Goal: Navigation & Orientation: Find specific page/section

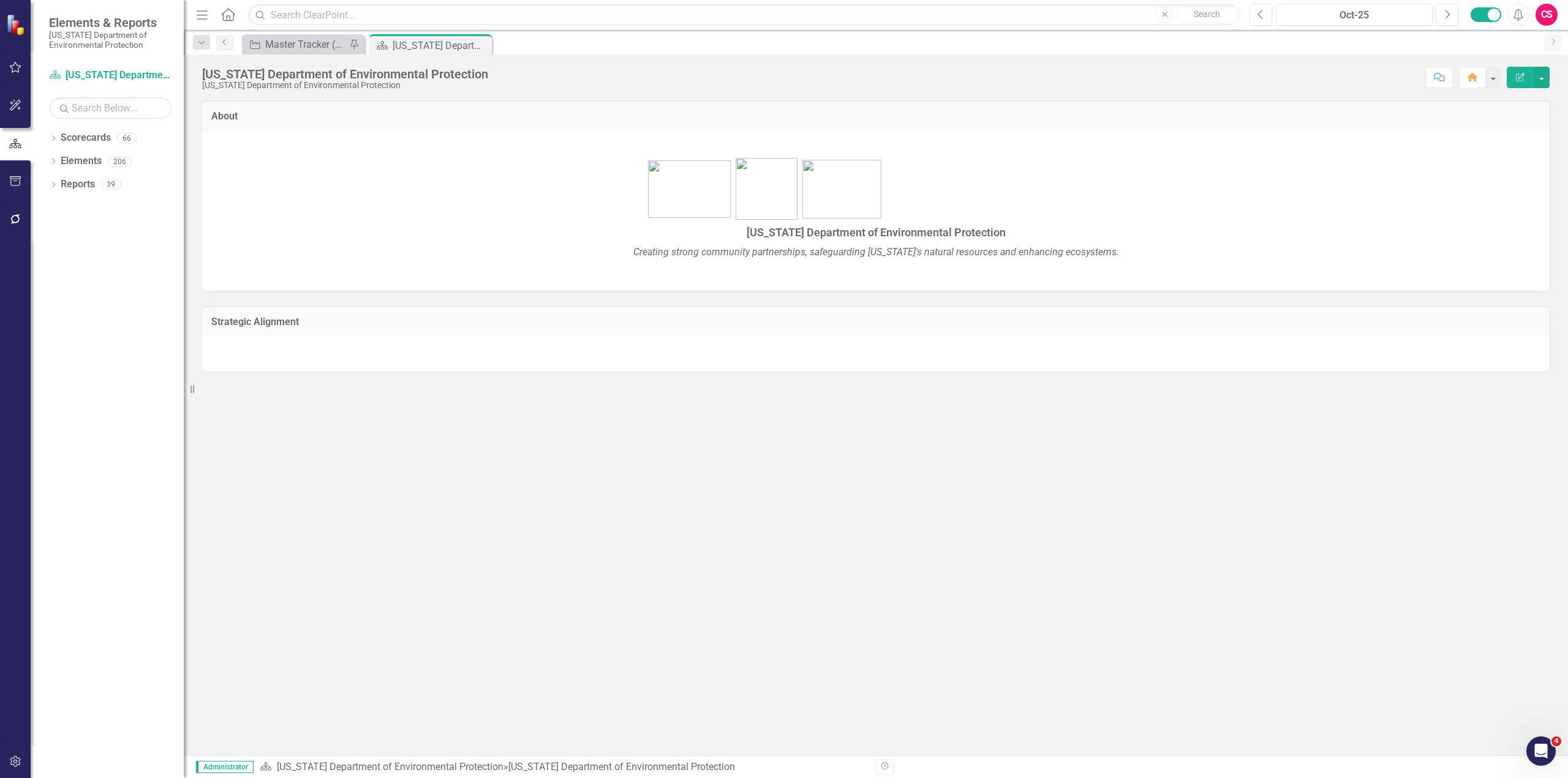
click at [10, 764] on icon "button" at bounding box center [15, 761] width 13 height 10
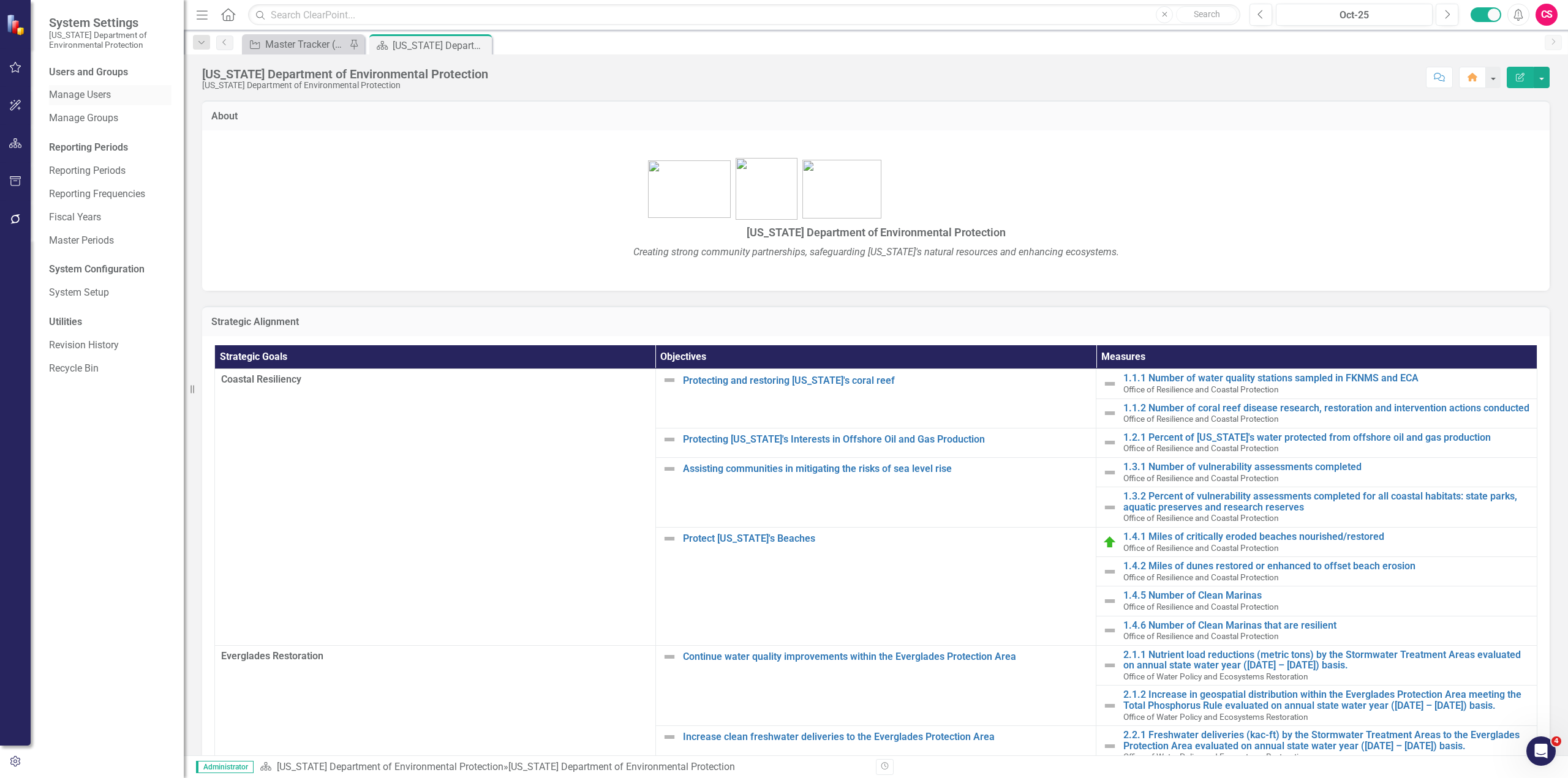
click at [100, 101] on link "Manage Users" at bounding box center [110, 95] width 122 height 14
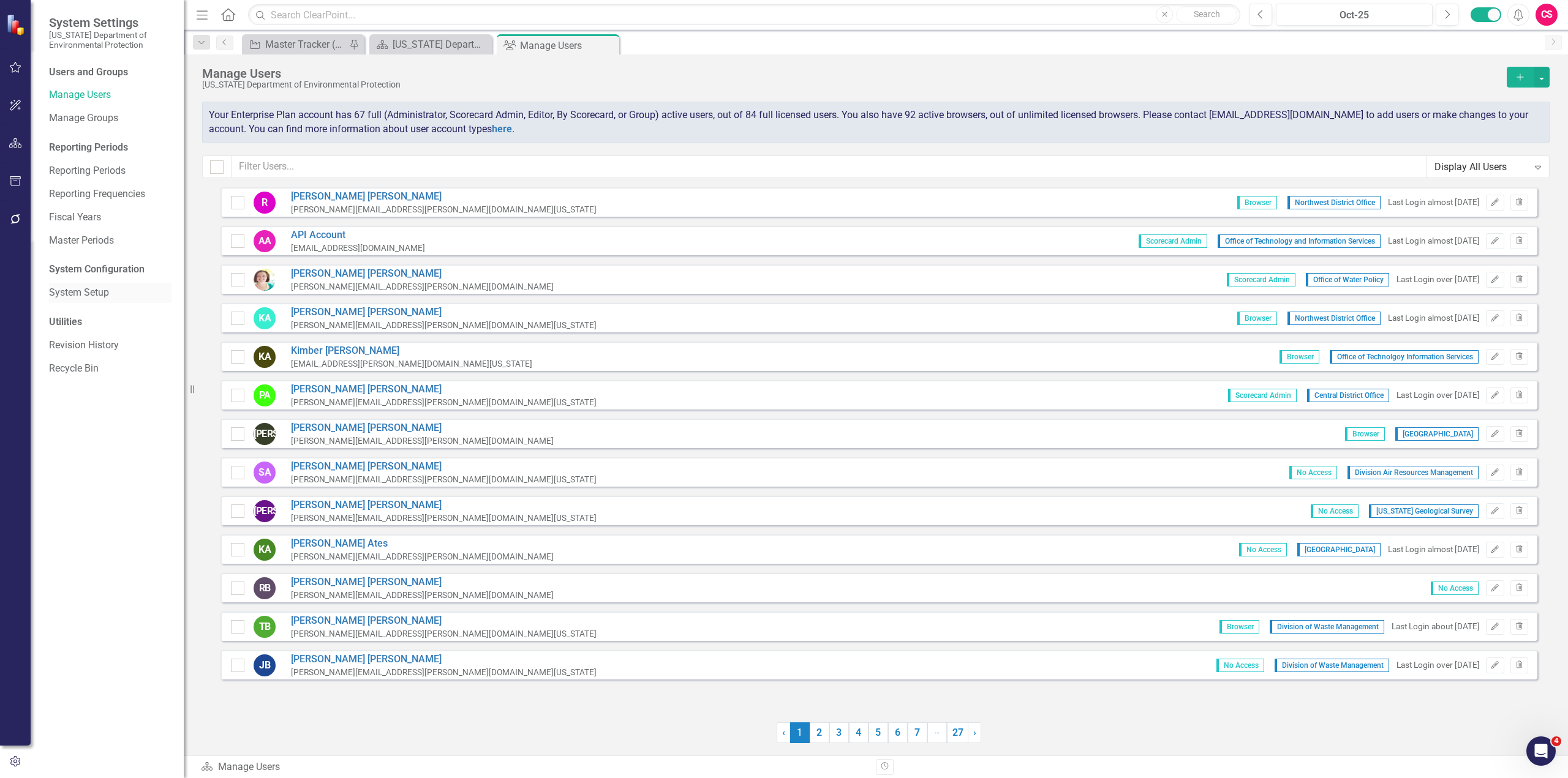
click at [91, 295] on link "System Setup" at bounding box center [110, 293] width 122 height 14
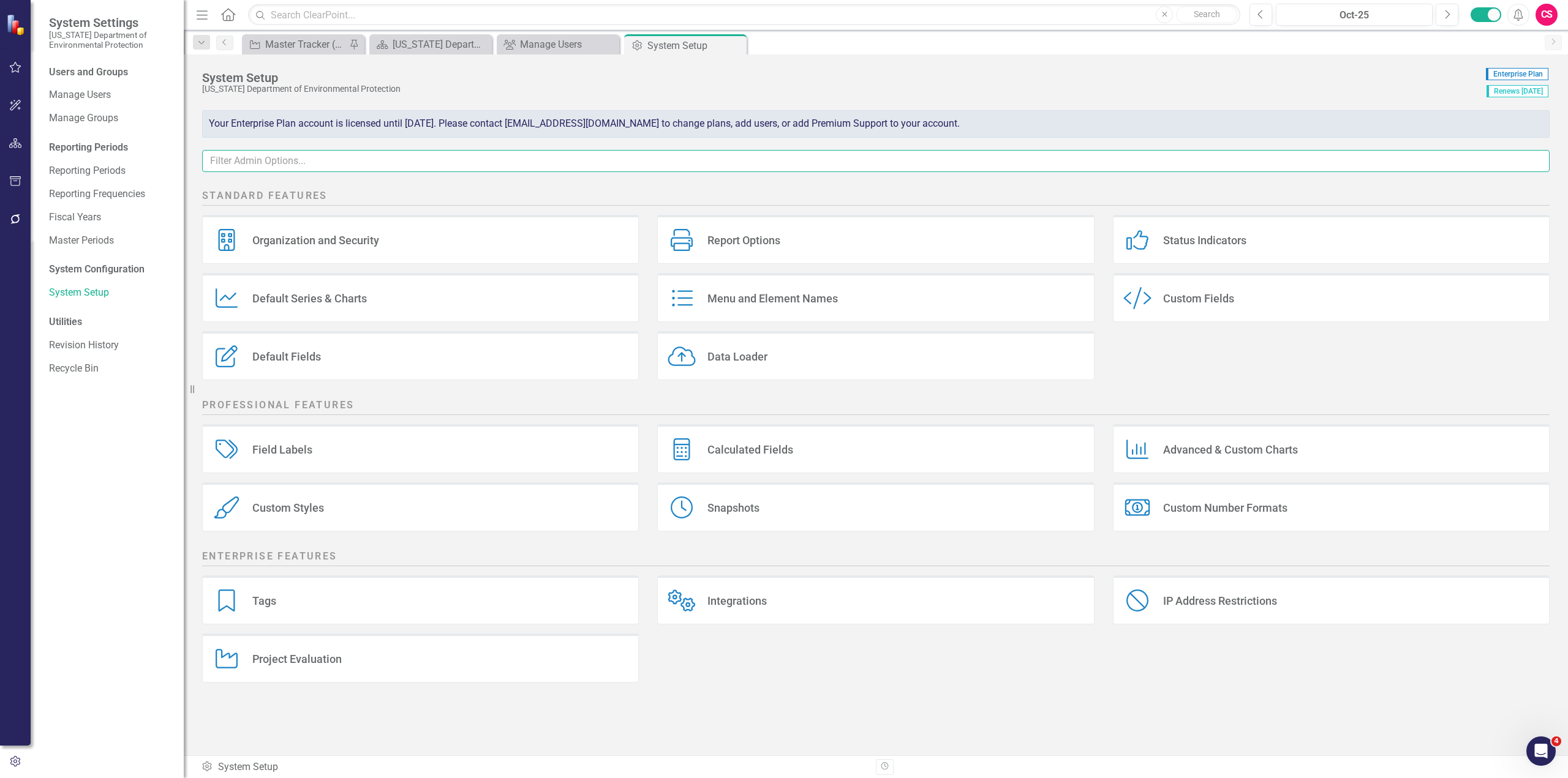
click at [370, 166] on input "text" at bounding box center [875, 161] width 1348 height 23
click at [1234, 300] on div "Custom Style Custom Fields" at bounding box center [1331, 297] width 437 height 49
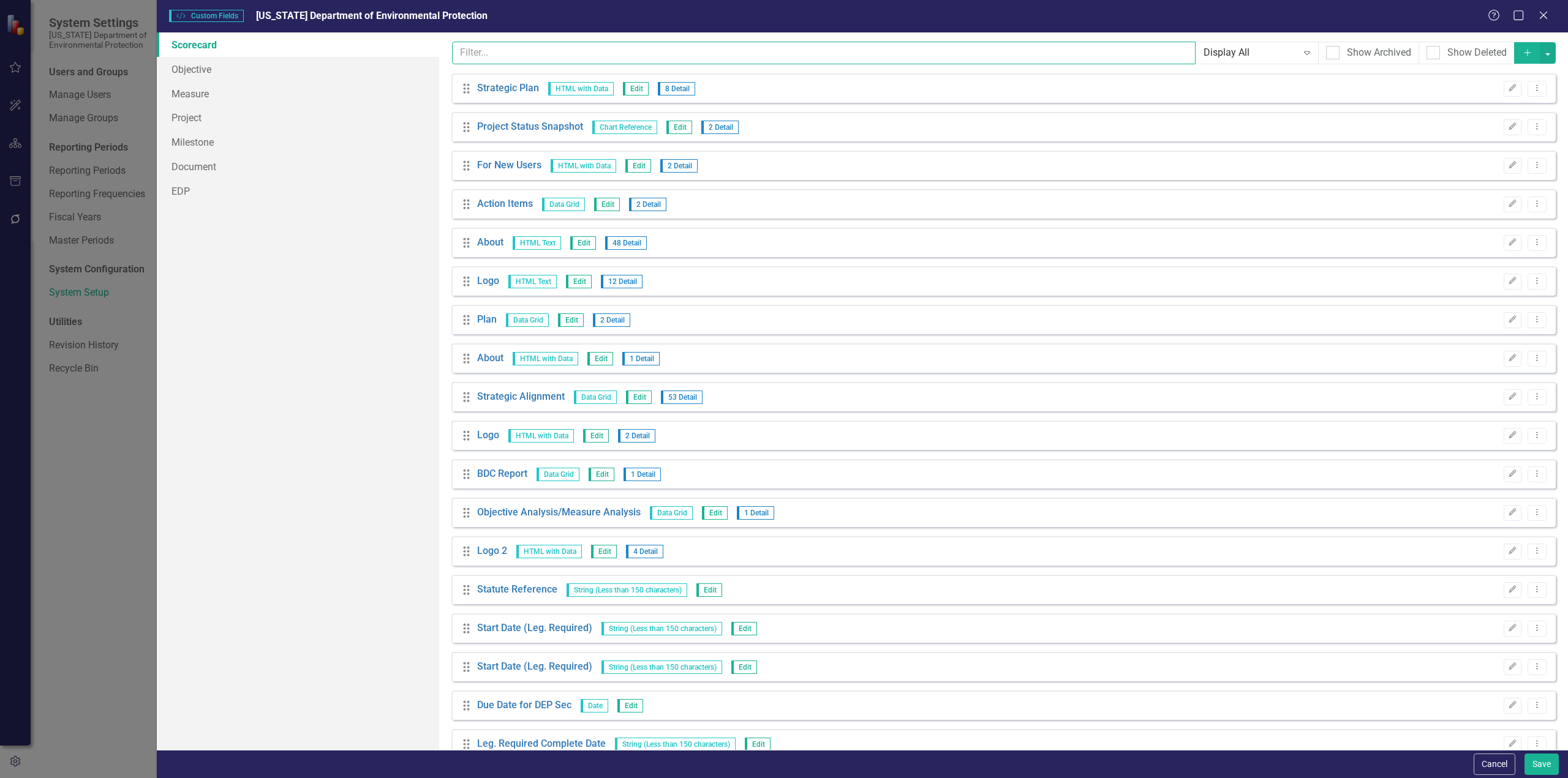
click at [619, 59] on input "text" at bounding box center [823, 53] width 744 height 23
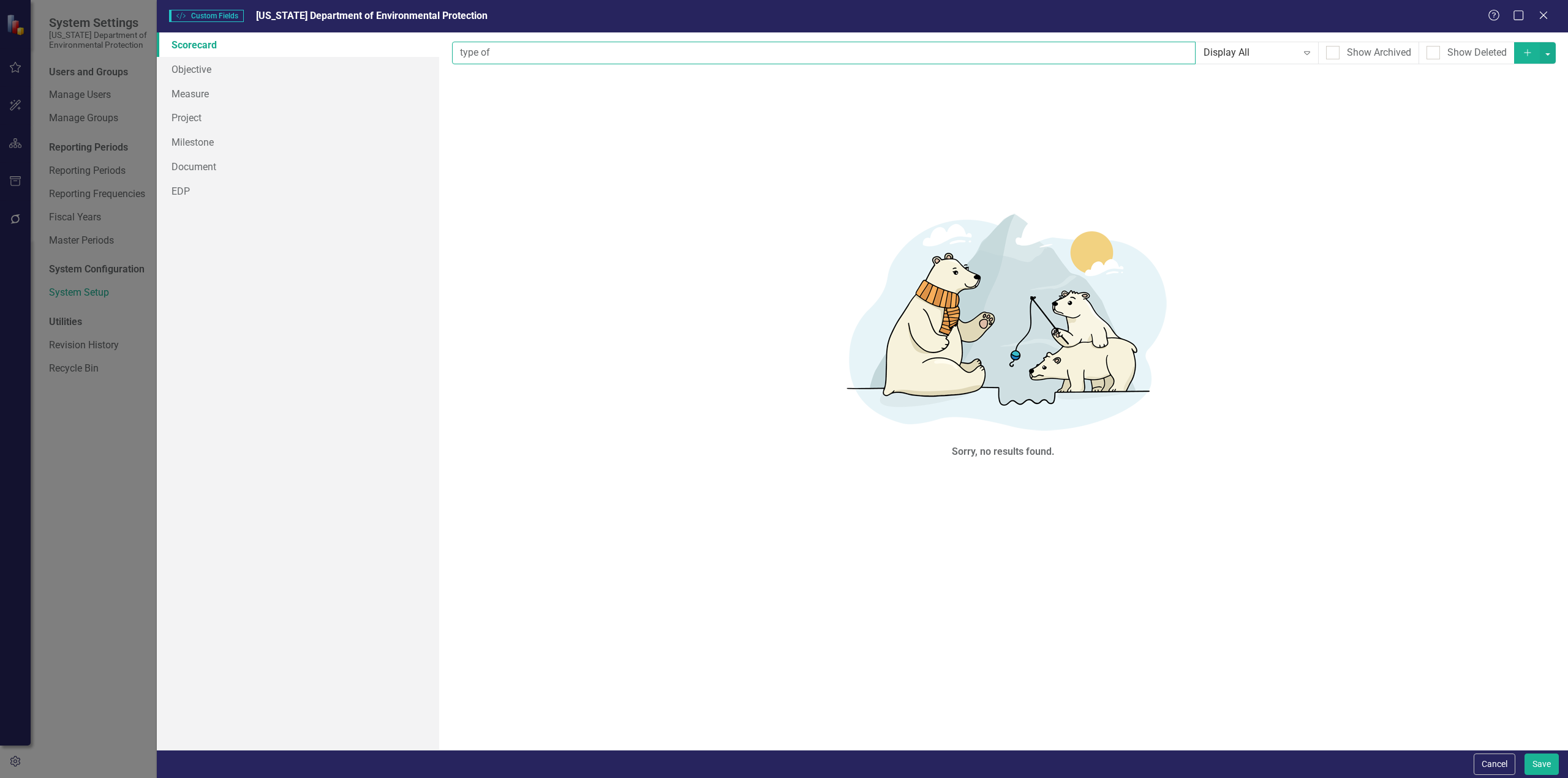
type input "type of"
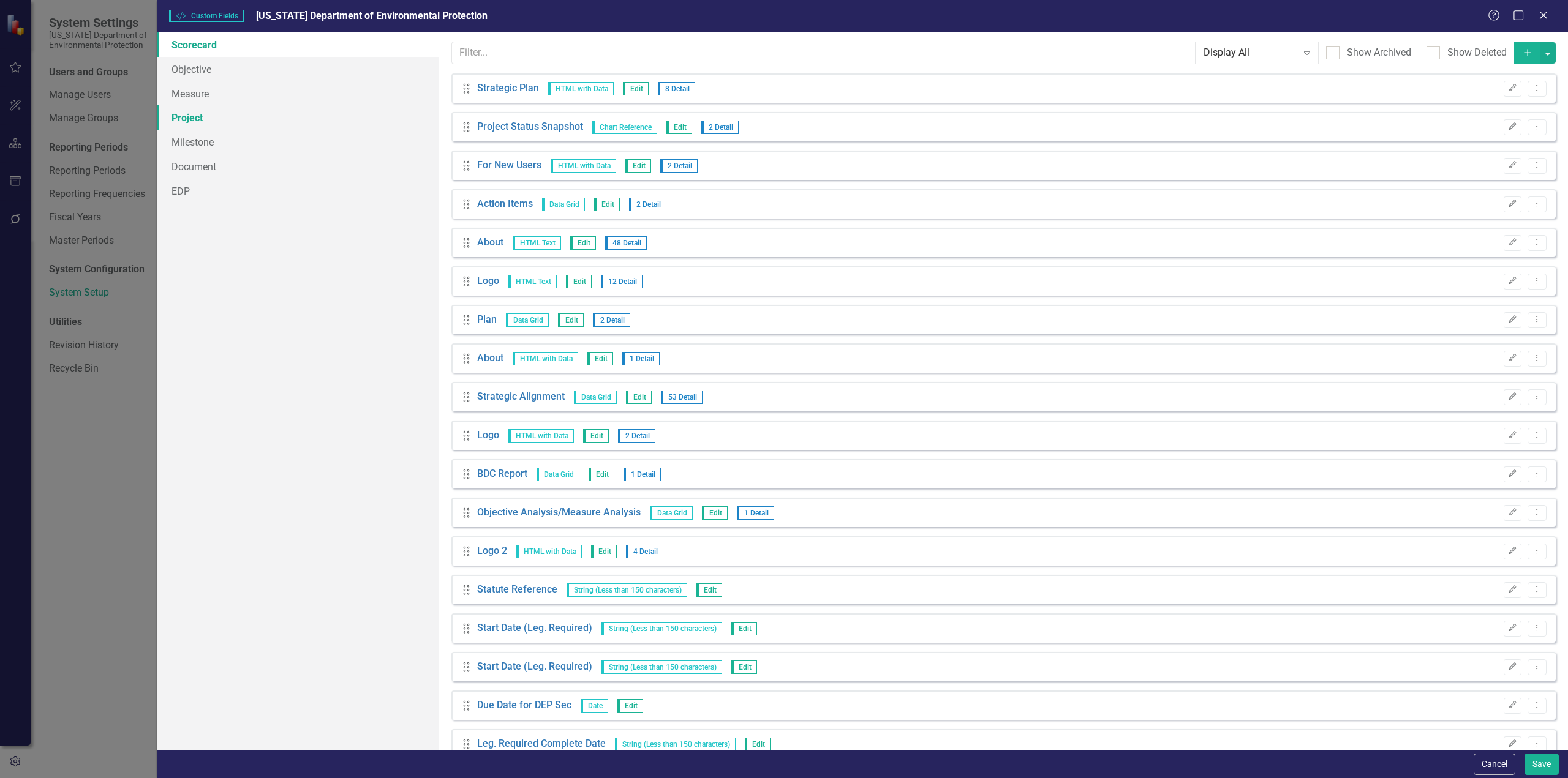
click at [196, 113] on link "Project" at bounding box center [297, 118] width 282 height 24
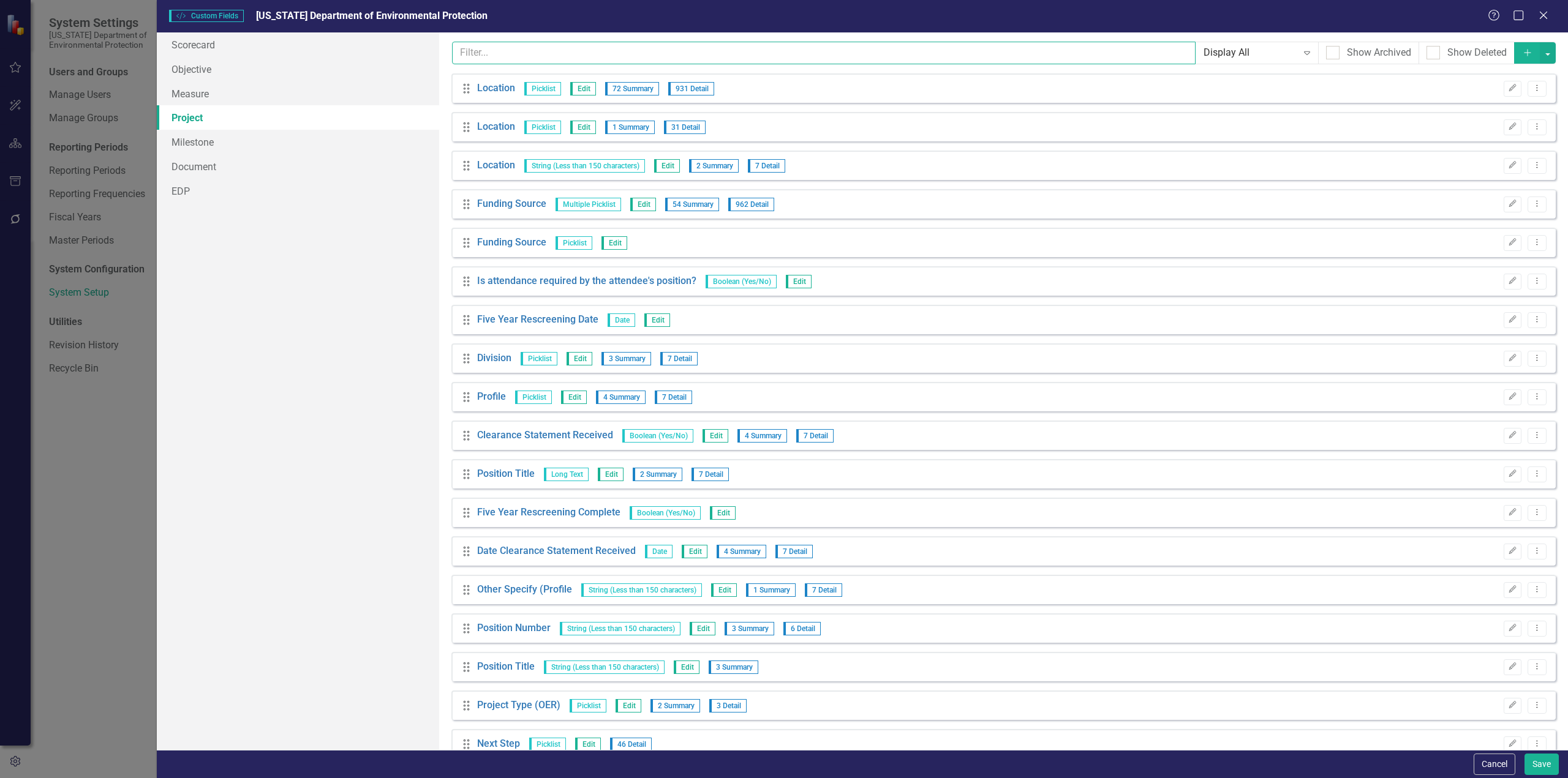
click at [510, 51] on input "text" at bounding box center [823, 53] width 744 height 23
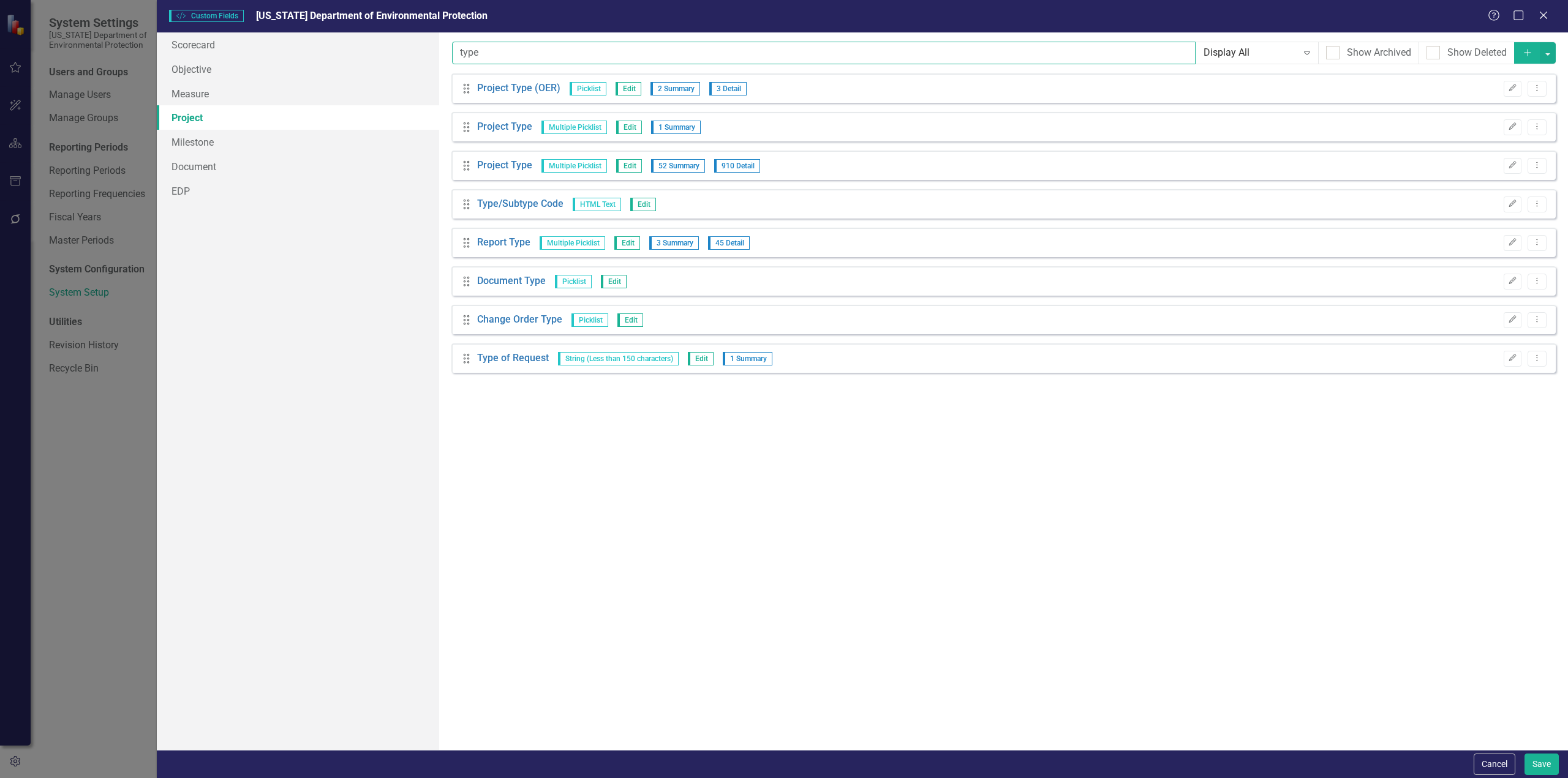
type input "type"
drag, startPoint x: 495, startPoint y: 54, endPoint x: 416, endPoint y: 53, distance: 79.0
click at [416, 53] on div "Scorecard Objective Measure Project Milestone Document EDP Custom fields are on…" at bounding box center [862, 391] width 1411 height 718
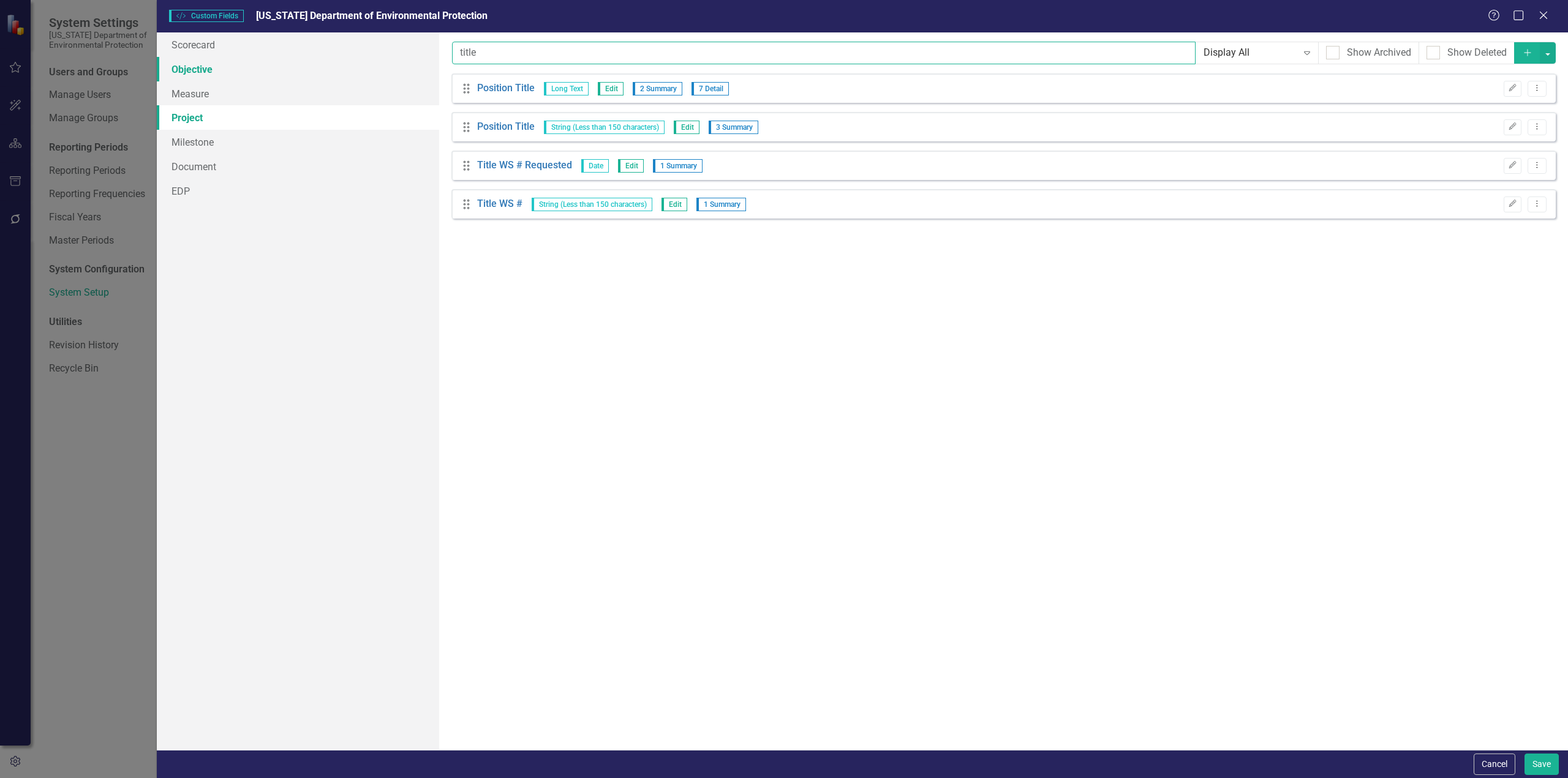
drag, startPoint x: 515, startPoint y: 51, endPoint x: 414, endPoint y: 57, distance: 101.2
click at [414, 57] on div "Scorecard Objective Measure Project Milestone Document EDP Custom fields are on…" at bounding box center [862, 391] width 1411 height 718
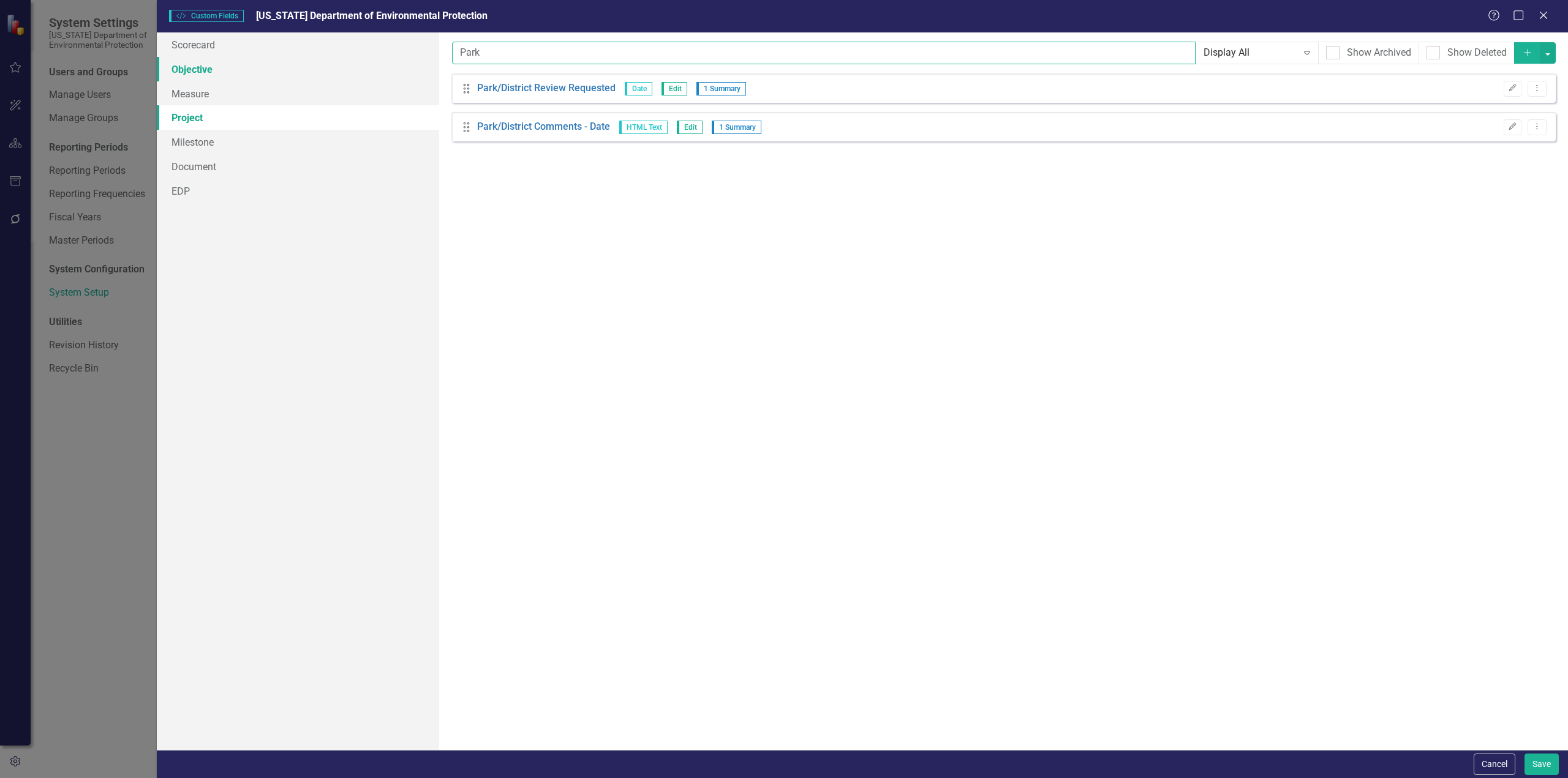
drag, startPoint x: 513, startPoint y: 57, endPoint x: 410, endPoint y: 60, distance: 103.0
click at [410, 60] on div "Scorecard Objective Measure Project Milestone Document EDP Custom fields are on…" at bounding box center [862, 391] width 1411 height 718
type input "BNCR"
drag, startPoint x: 487, startPoint y: 54, endPoint x: 430, endPoint y: 50, distance: 57.1
click at [430, 49] on div "Scorecard Objective Measure Project Milestone Document EDP Custom fields are on…" at bounding box center [862, 391] width 1411 height 718
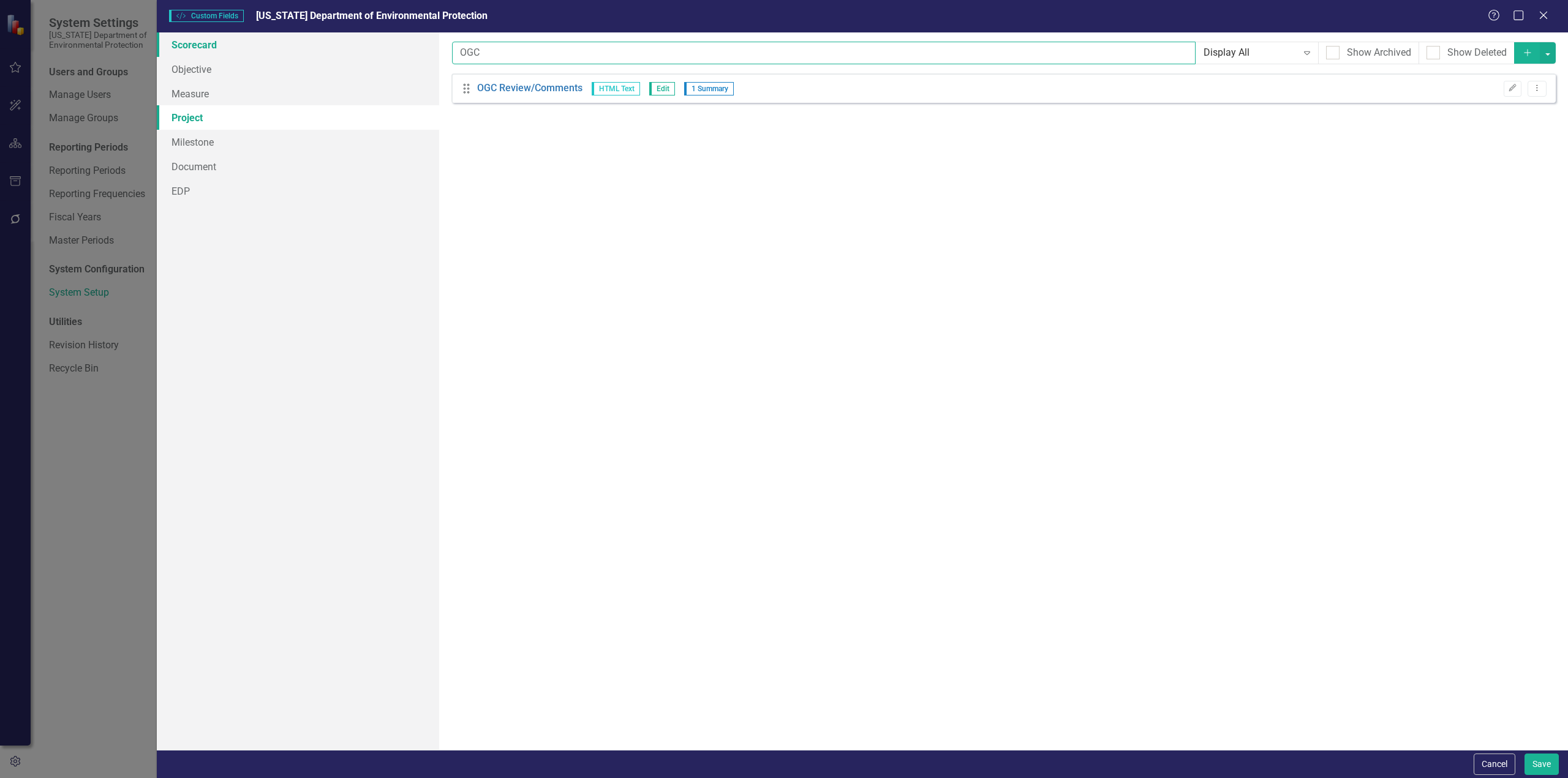
drag, startPoint x: 454, startPoint y: 52, endPoint x: 425, endPoint y: 48, distance: 29.3
click at [425, 48] on div "Scorecard Objective Measure Project Milestone Document EDP Custom fields are on…" at bounding box center [862, 391] width 1411 height 718
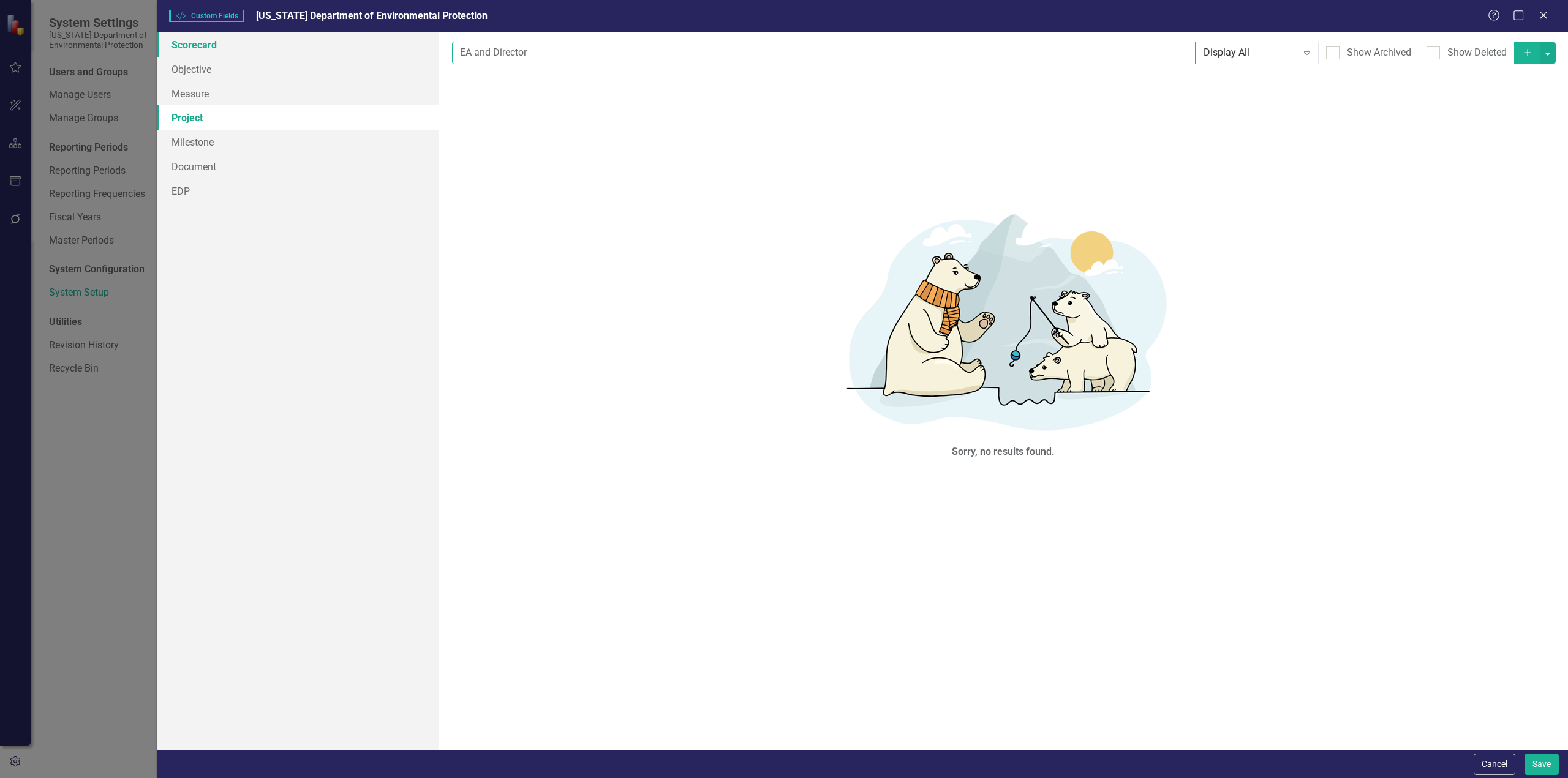
click button "Dropdown Menu" at bounding box center [0, 0] width 0 height 0
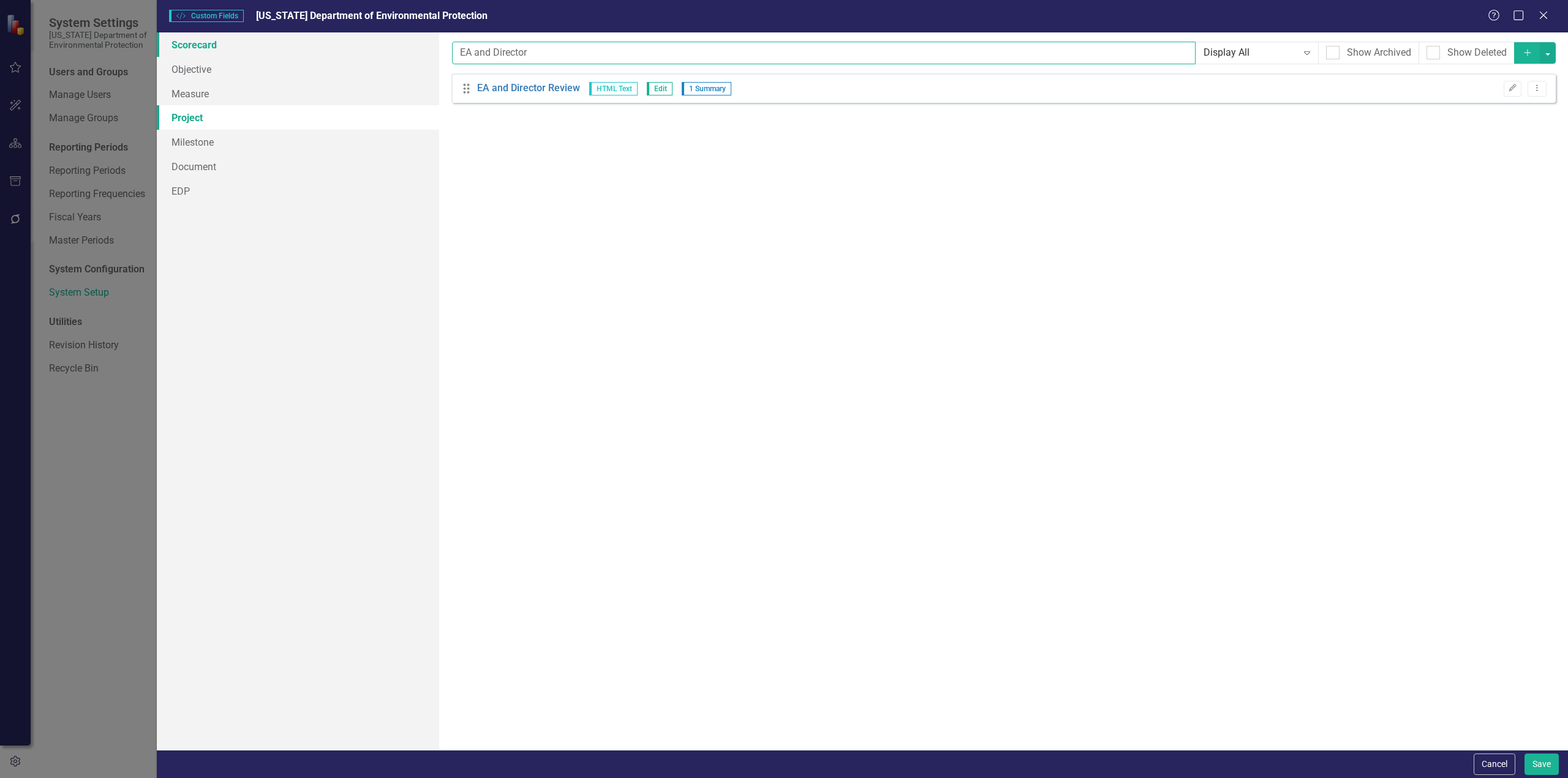
drag, startPoint x: 537, startPoint y: 57, endPoint x: 372, endPoint y: 38, distance: 166.1
click at [372, 38] on div "Scorecard Objective Measure Project Milestone Document EDP Custom fields are on…" at bounding box center [862, 391] width 1411 height 718
drag, startPoint x: 482, startPoint y: 50, endPoint x: 384, endPoint y: 47, distance: 98.0
click at [384, 47] on div "Scorecard Objective Measure Project Milestone Document EDP Custom fields are on…" at bounding box center [862, 391] width 1411 height 718
type input "ARC"
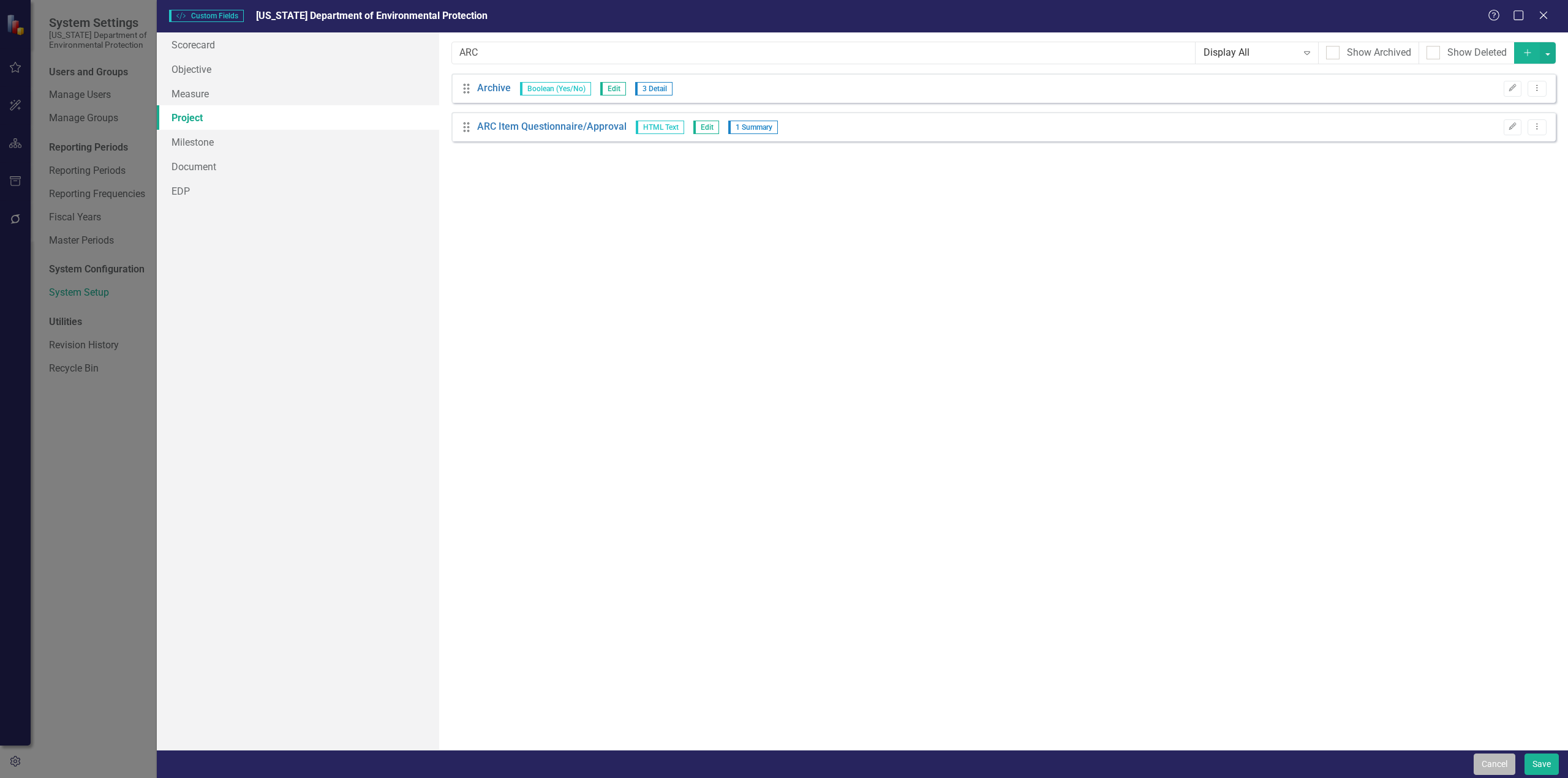
click at [1511, 765] on button "Cancel" at bounding box center [1495, 764] width 41 height 21
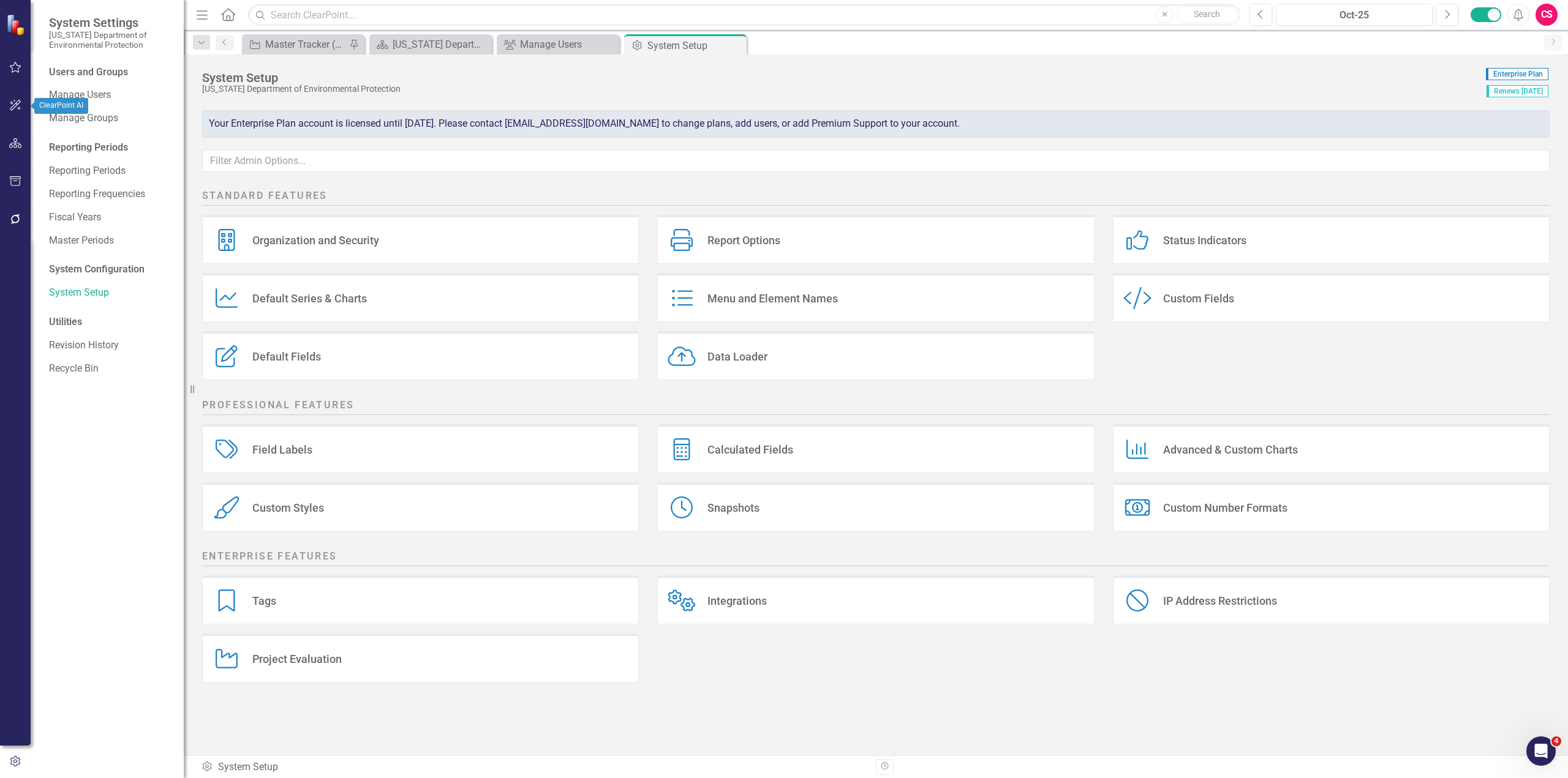
click at [14, 152] on button "button" at bounding box center [15, 144] width 28 height 26
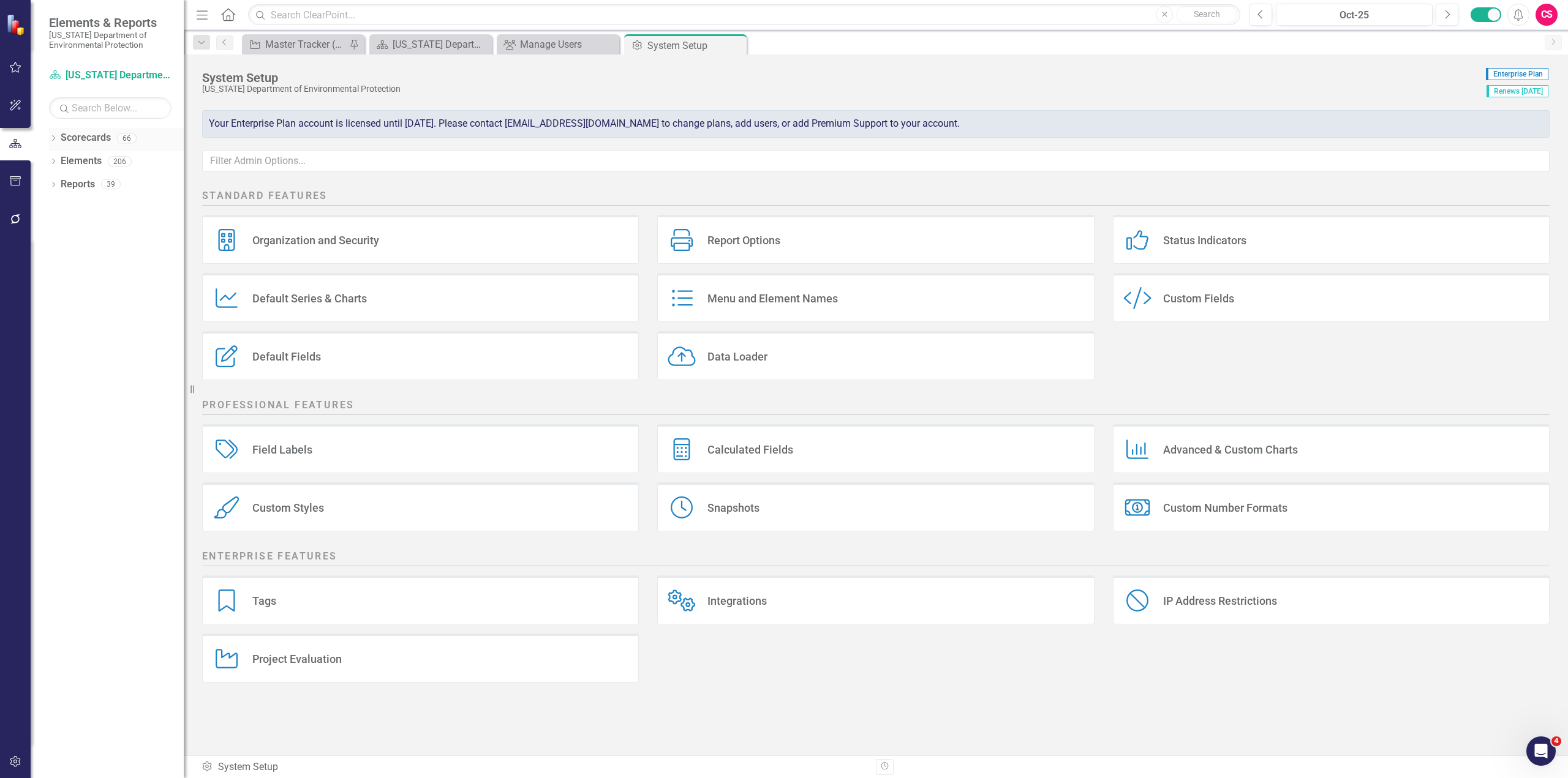
click at [51, 137] on icon "Dropdown" at bounding box center [53, 139] width 8 height 7
click at [60, 164] on icon "Dropdown" at bounding box center [60, 161] width 9 height 8
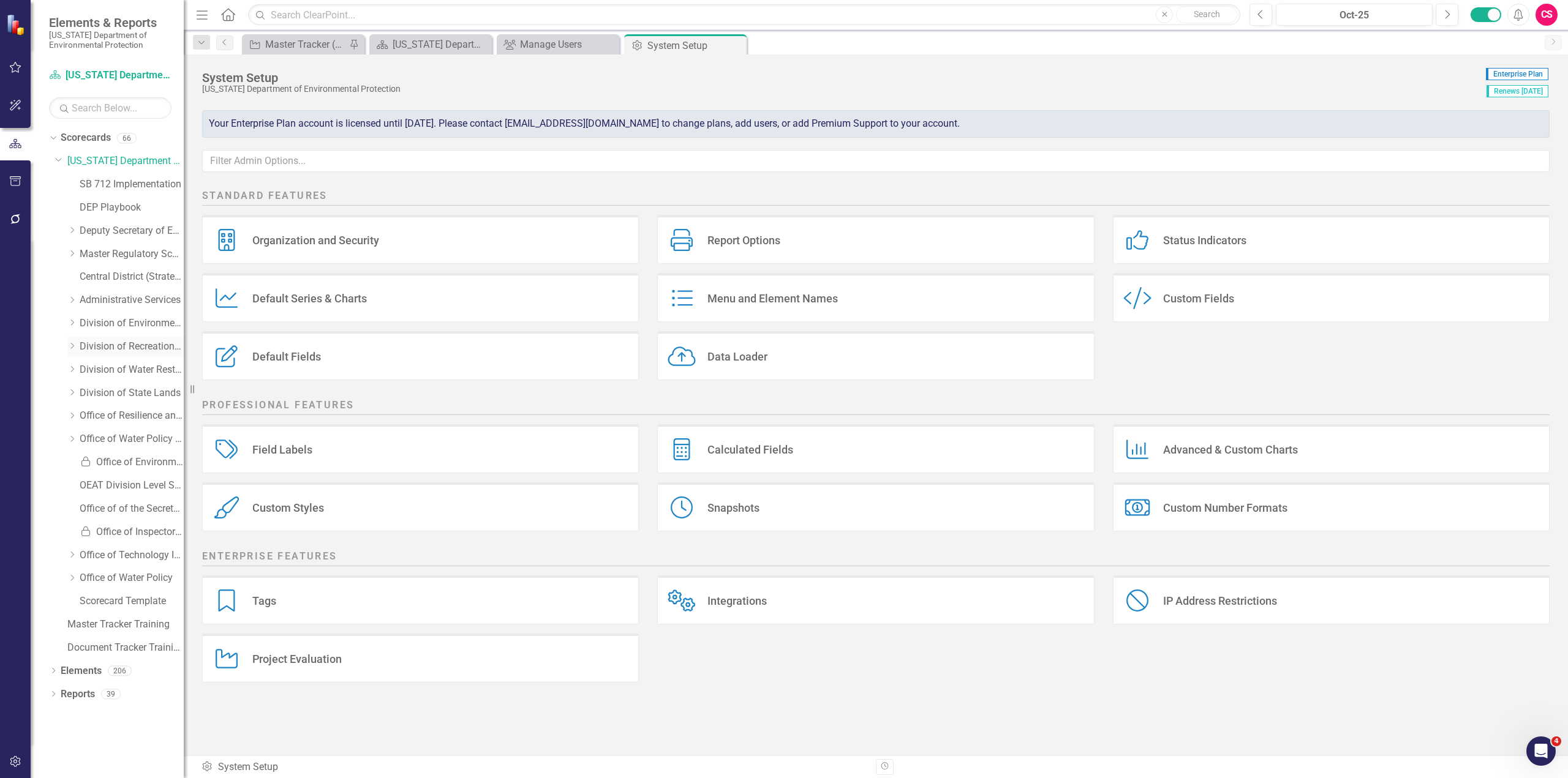
click at [73, 347] on icon at bounding box center [73, 346] width 3 height 6
click at [116, 368] on link "Bureau of Design Construction" at bounding box center [138, 370] width 92 height 14
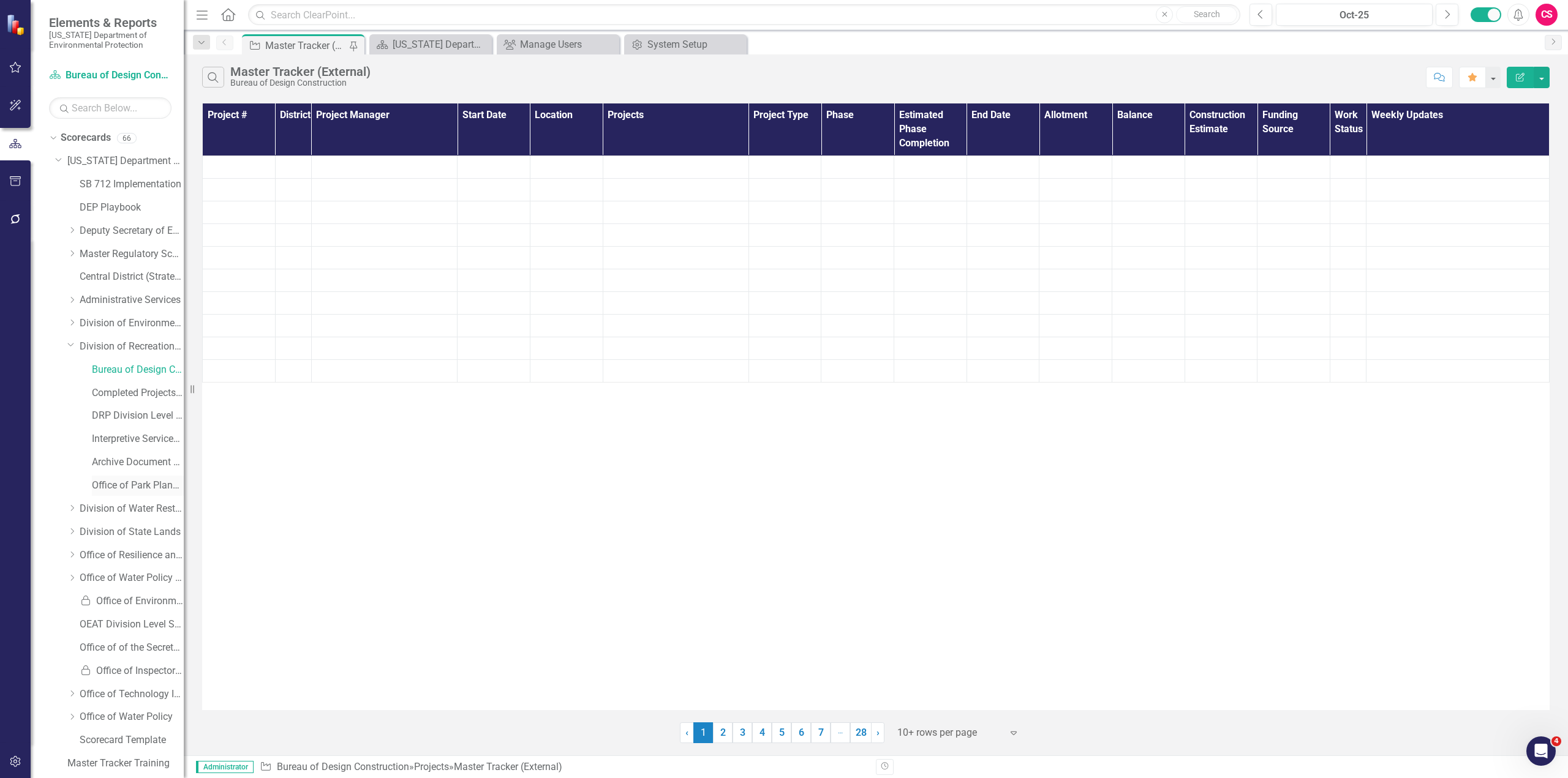
click at [125, 488] on link "Office of Park Planning" at bounding box center [138, 485] width 92 height 14
click at [118, 346] on link "Division of Recreation and Parks" at bounding box center [131, 347] width 104 height 14
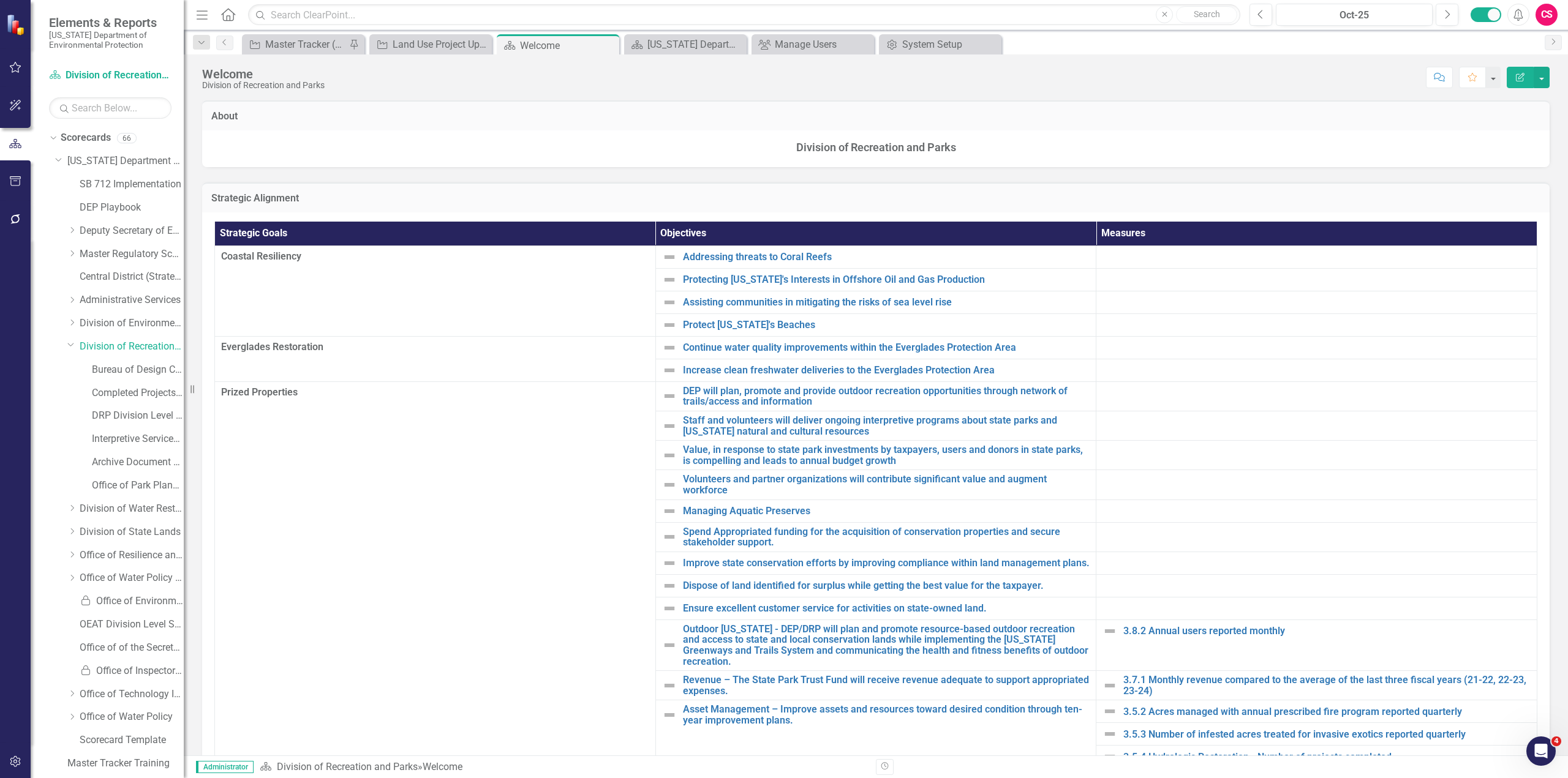
click at [1545, 21] on div "CS" at bounding box center [1546, 15] width 22 height 22
click at [1506, 179] on link "Logout Log Out" at bounding box center [1508, 177] width 97 height 23
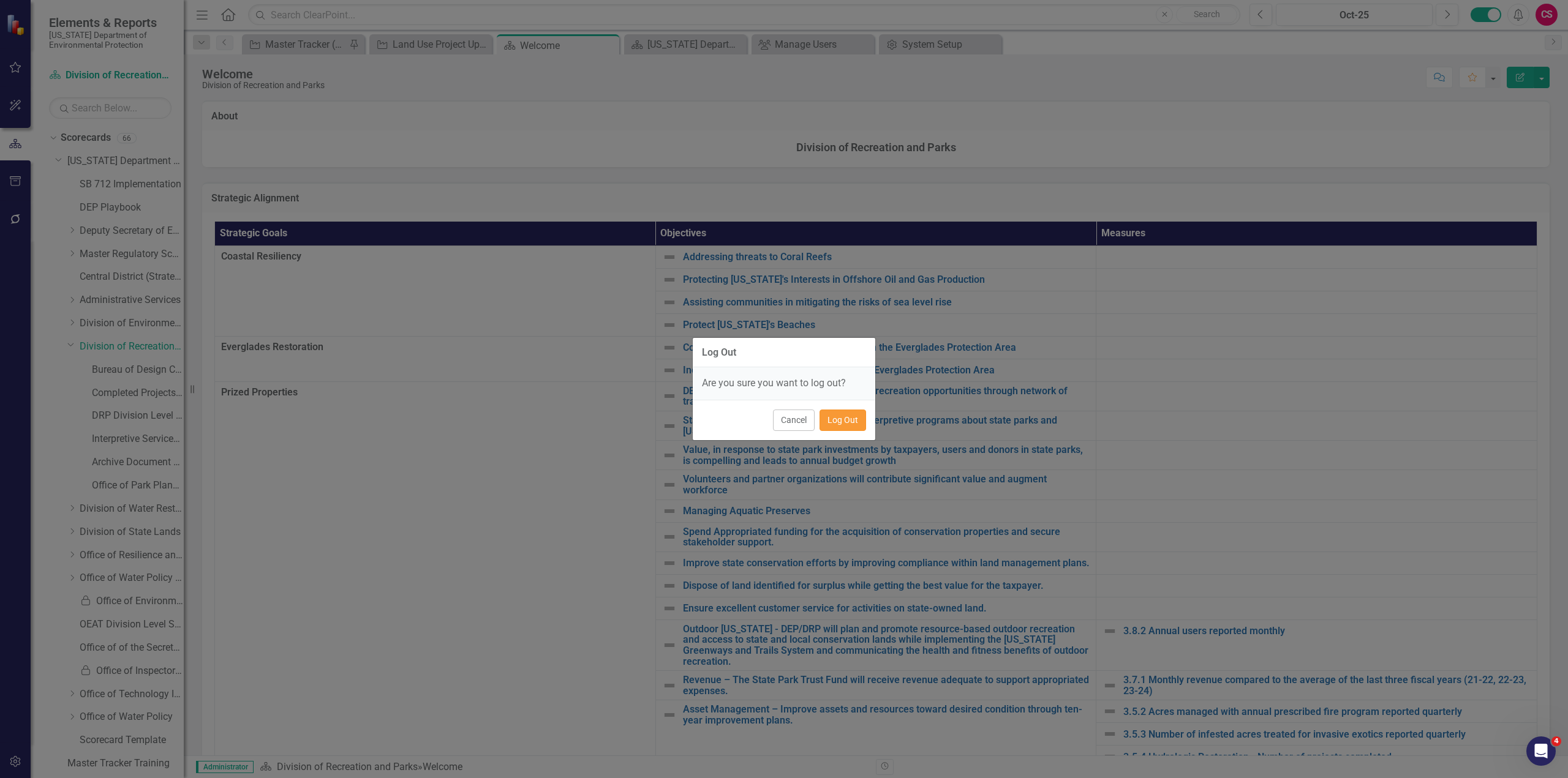
click at [852, 421] on button "Log Out" at bounding box center [842, 420] width 47 height 21
